Goal: Task Accomplishment & Management: Use online tool/utility

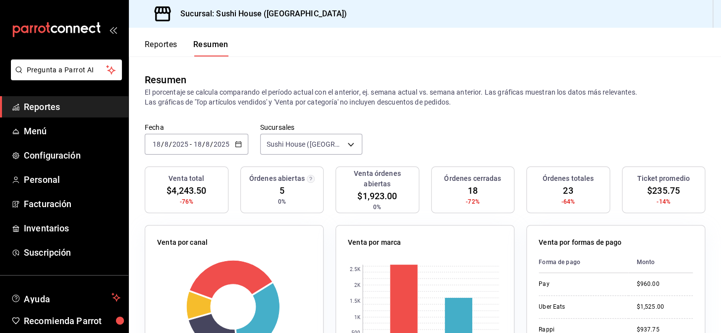
click at [98, 105] on span "Reportes" at bounding box center [72, 106] width 97 height 13
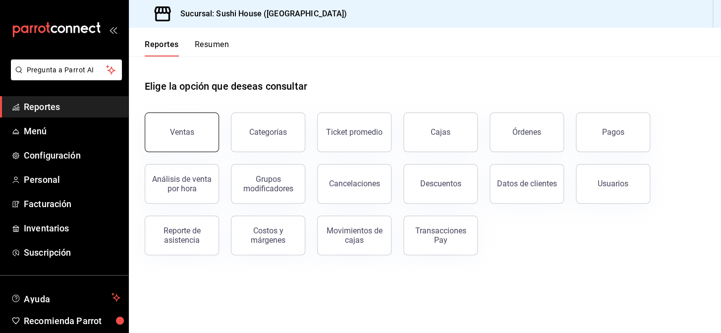
click at [178, 126] on button "Ventas" at bounding box center [182, 132] width 74 height 40
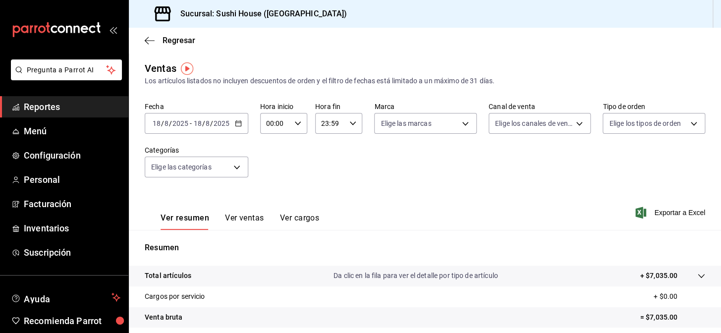
click at [87, 106] on span "Reportes" at bounding box center [72, 106] width 97 height 13
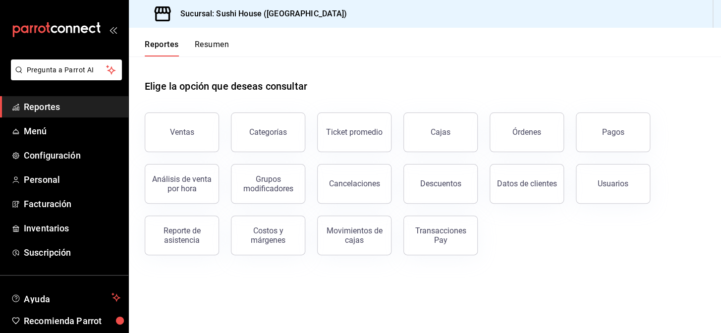
click at [224, 44] on button "Resumen" at bounding box center [212, 48] width 34 height 17
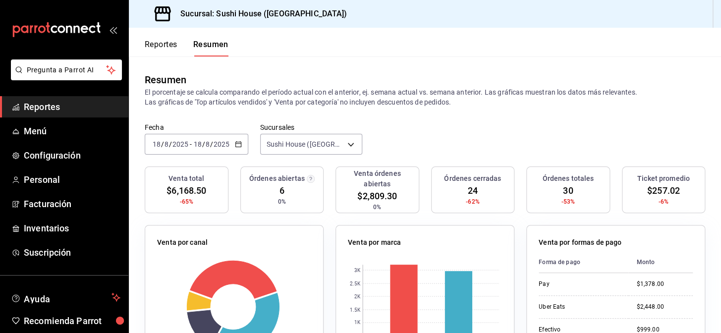
drag, startPoint x: 13, startPoint y: 3, endPoint x: 37, endPoint y: 108, distance: 107.7
click at [37, 108] on span "Reportes" at bounding box center [72, 106] width 97 height 13
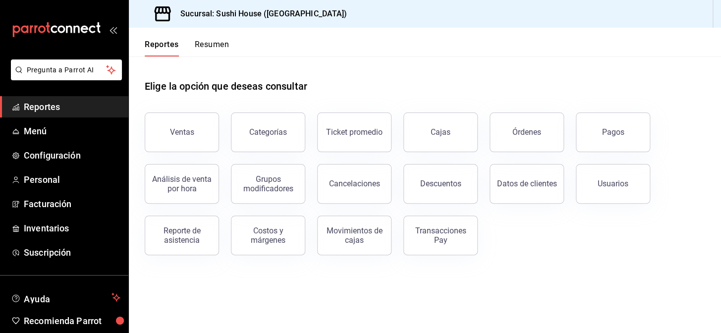
click at [200, 43] on button "Resumen" at bounding box center [212, 48] width 34 height 17
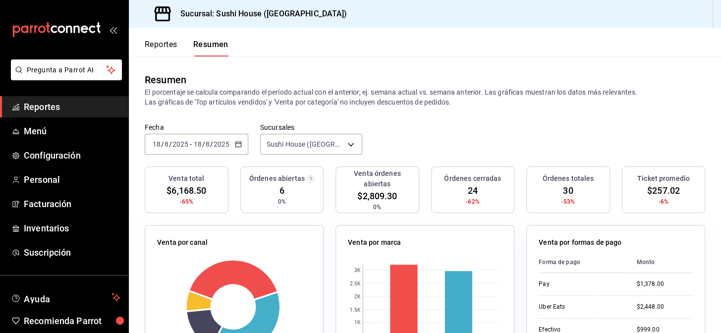
click at [58, 102] on span "Reportes" at bounding box center [72, 106] width 97 height 13
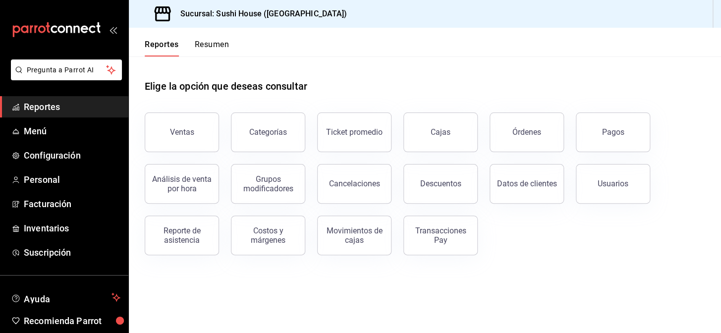
click at [203, 48] on button "Resumen" at bounding box center [212, 48] width 34 height 17
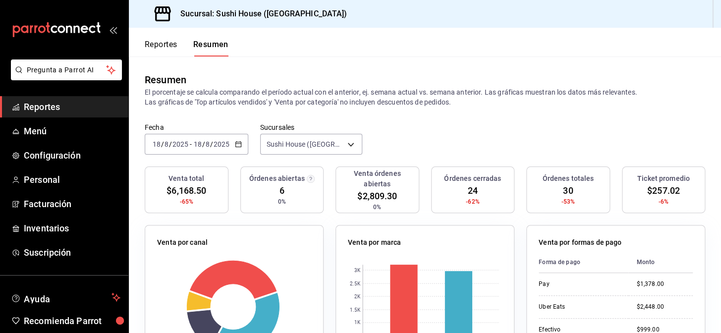
click at [78, 105] on span "Reportes" at bounding box center [72, 106] width 97 height 13
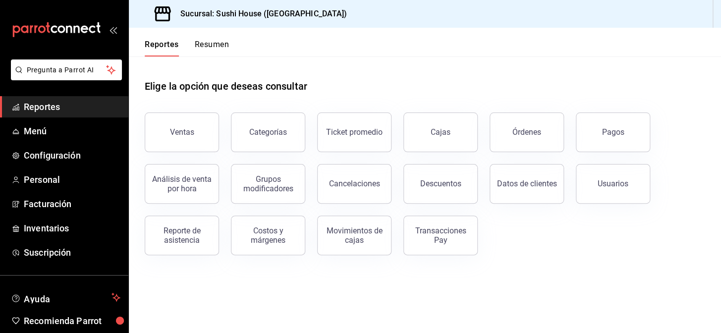
click at [214, 45] on button "Resumen" at bounding box center [212, 48] width 34 height 17
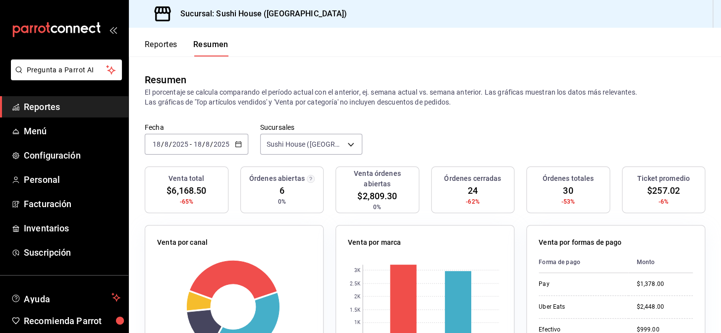
click at [70, 104] on span "Reportes" at bounding box center [72, 106] width 97 height 13
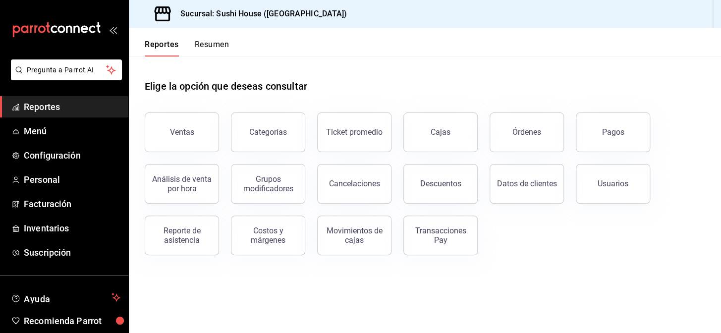
click at [72, 105] on span "Reportes" at bounding box center [72, 106] width 97 height 13
click at [55, 228] on span "Inventarios" at bounding box center [72, 227] width 97 height 13
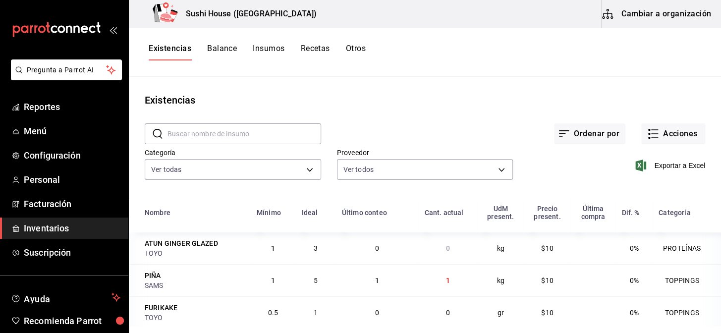
click at [180, 50] on button "Existencias" at bounding box center [170, 52] width 43 height 17
click at [659, 134] on button "Acciones" at bounding box center [673, 133] width 64 height 21
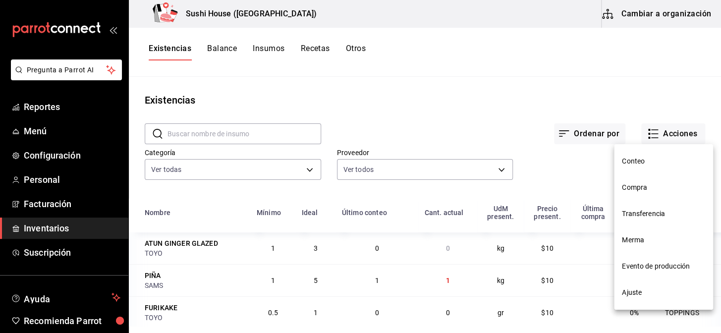
click at [641, 239] on span "Merma" at bounding box center [663, 240] width 83 height 10
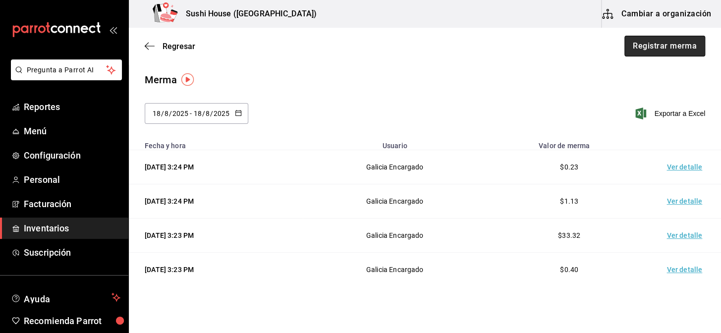
click at [644, 50] on button "Registrar merma" at bounding box center [664, 46] width 81 height 21
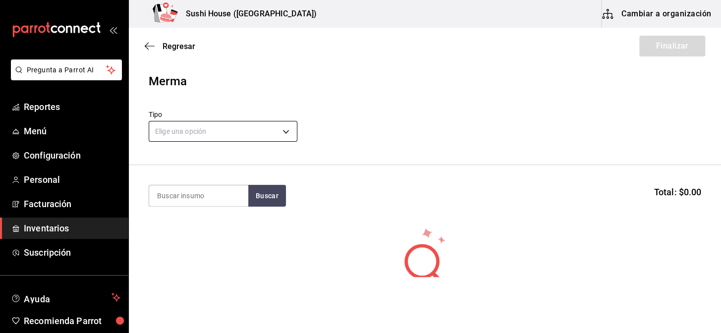
click at [209, 134] on body "Pregunta a Parrot AI Reportes Menú Configuración Personal Facturación Inventari…" at bounding box center [360, 138] width 721 height 277
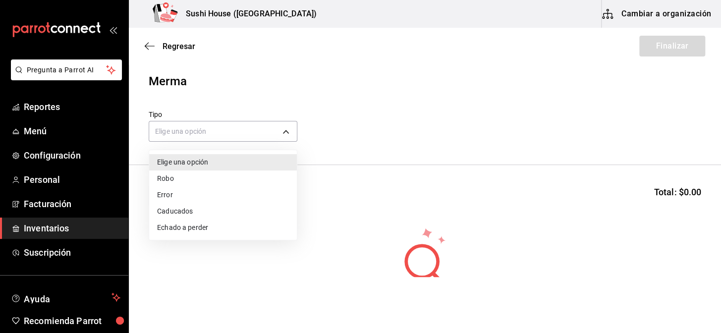
click at [181, 227] on li "Echado a perder" at bounding box center [223, 227] width 148 height 16
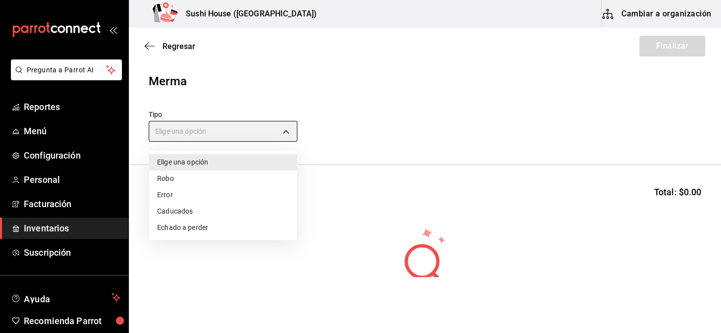
type input "SPOILED"
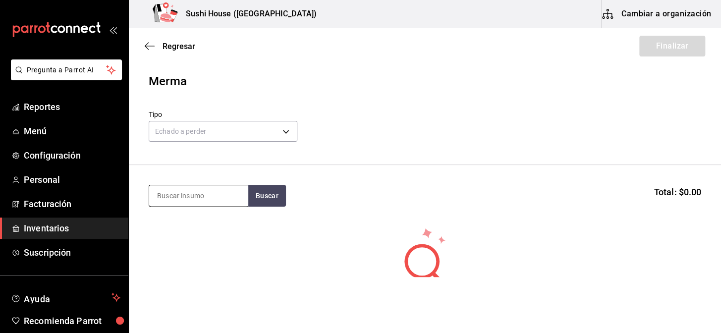
click at [179, 194] on input at bounding box center [198, 195] width 99 height 21
type input "CAMARON"
click at [265, 189] on button "Buscar" at bounding box center [267, 196] width 38 height 22
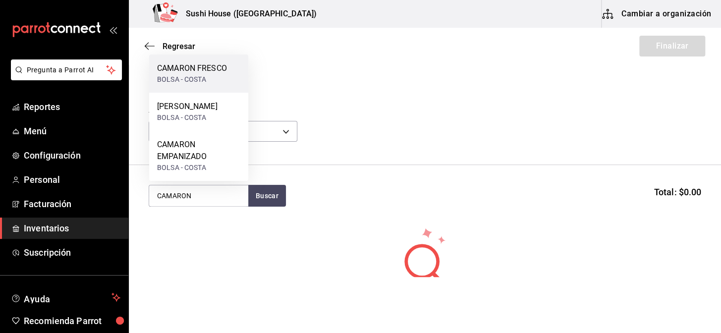
click at [189, 70] on div "CAMARON FRESCO" at bounding box center [192, 68] width 70 height 12
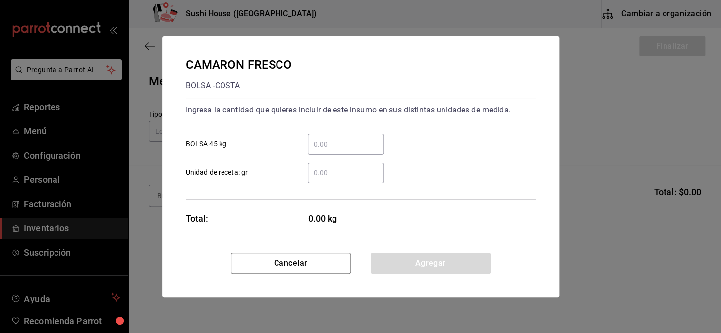
click at [189, 70] on div "CAMARON FRESCO" at bounding box center [239, 65] width 106 height 18
click at [346, 170] on input "​ Unidad de receta: gr" at bounding box center [346, 173] width 76 height 12
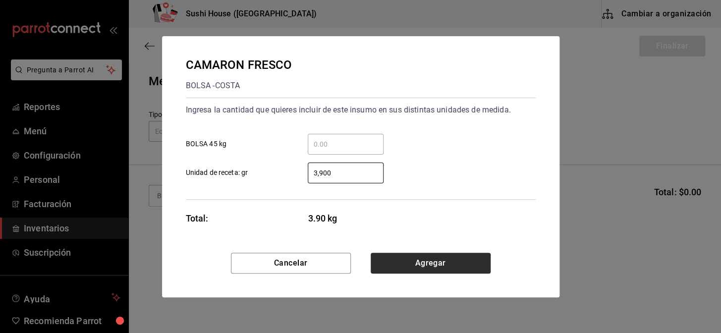
type input "3,900"
click at [412, 264] on button "Agregar" at bounding box center [430, 263] width 120 height 21
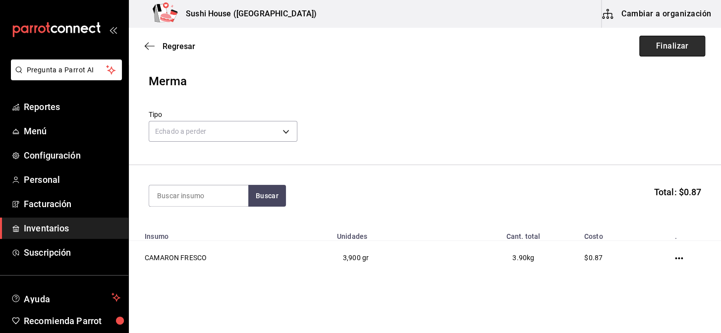
click at [659, 50] on button "Finalizar" at bounding box center [672, 46] width 66 height 21
